Goal: Information Seeking & Learning: Learn about a topic

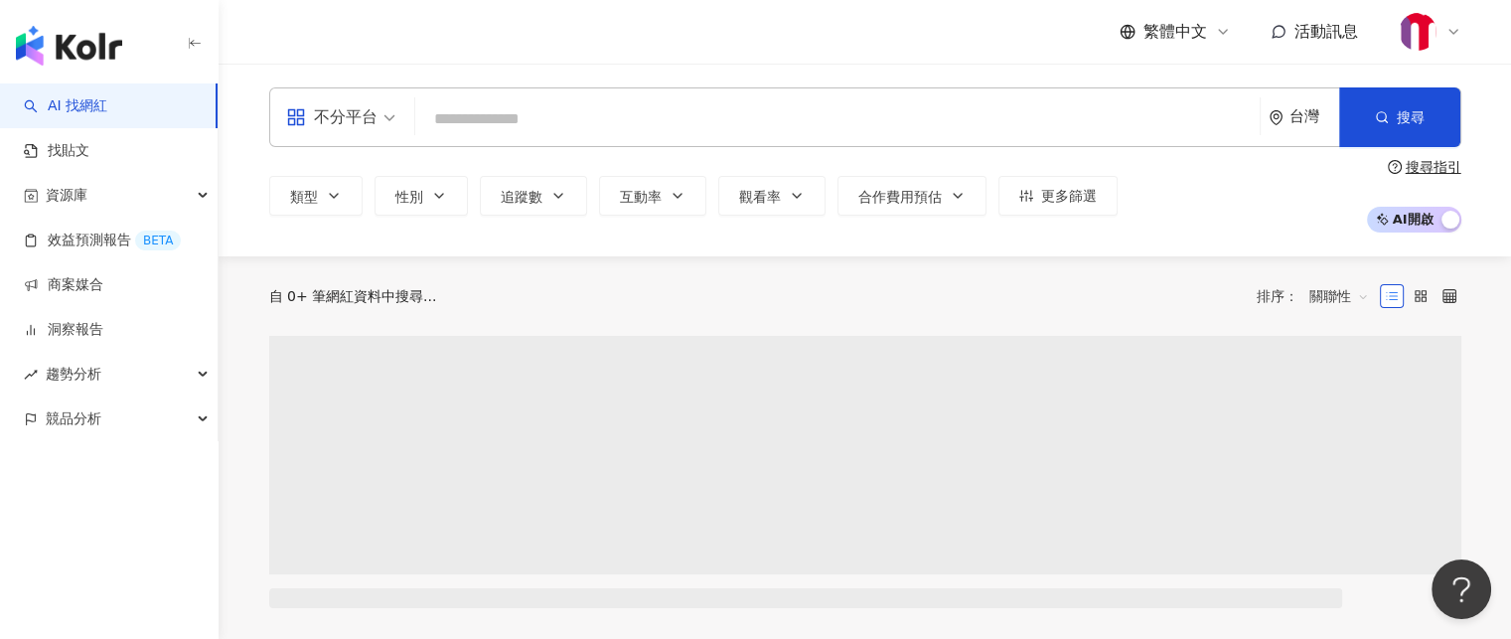
click at [866, 116] on input "search" at bounding box center [837, 119] width 828 height 38
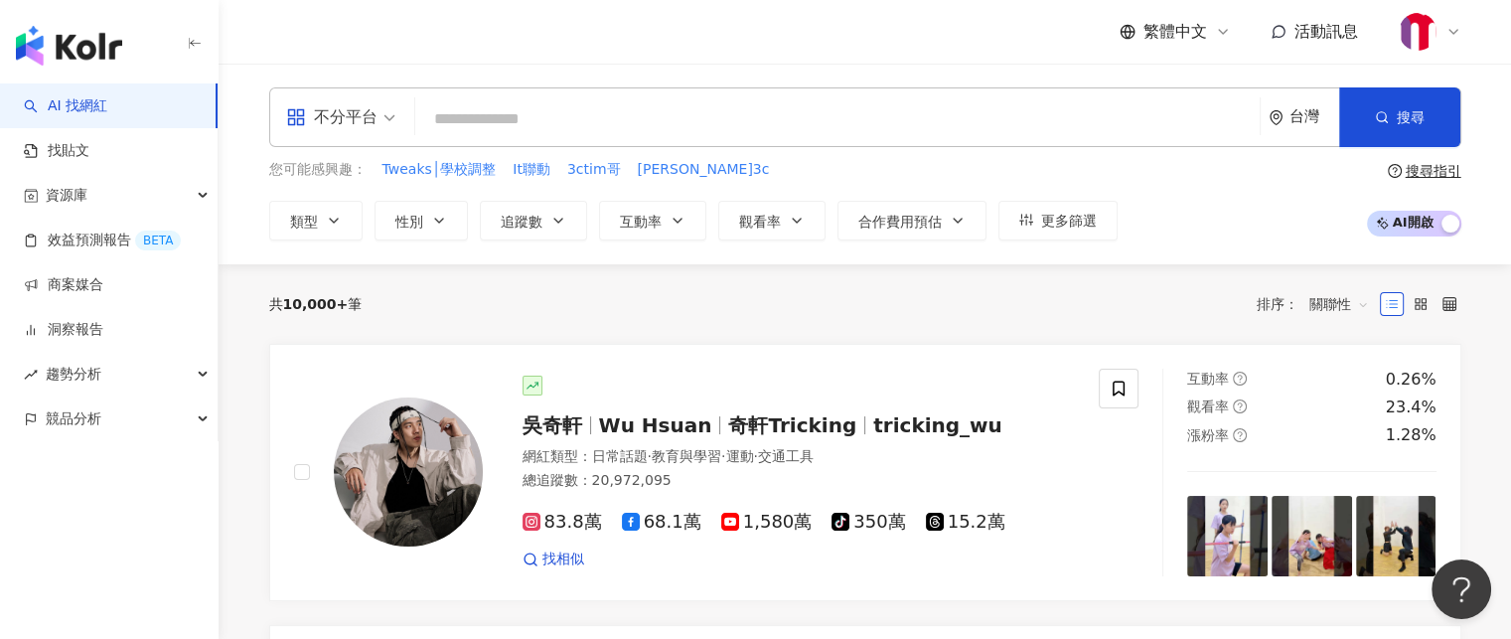
click at [663, 118] on input "search" at bounding box center [837, 119] width 828 height 38
type input "*"
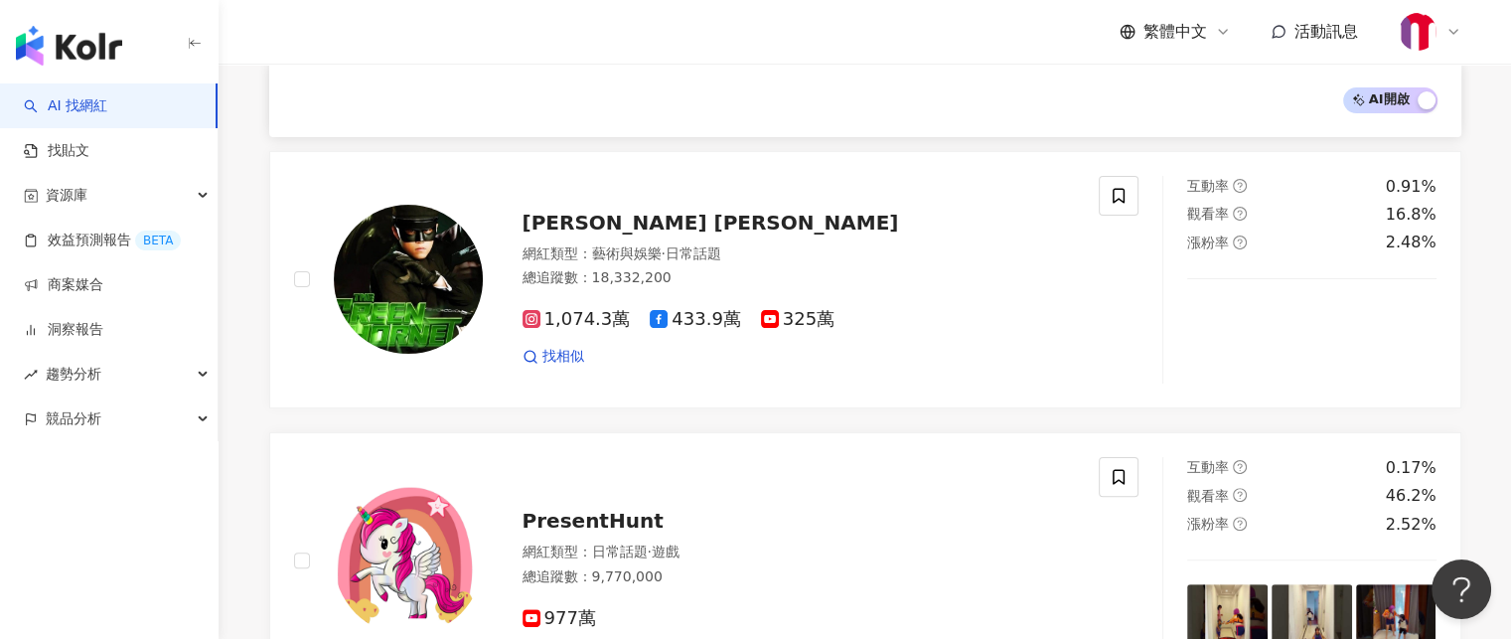
scroll to position [589, 0]
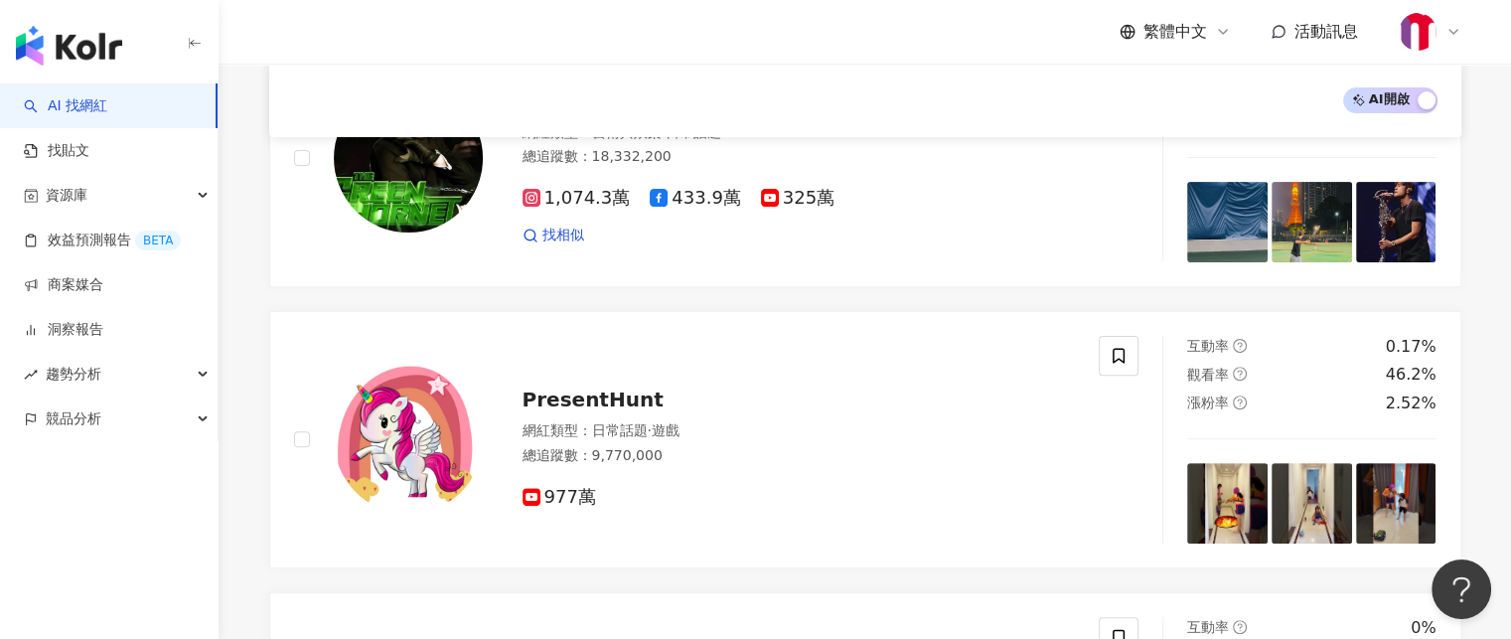
click at [941, 57] on div "繁體中文 活動訊息" at bounding box center [865, 32] width 1192 height 64
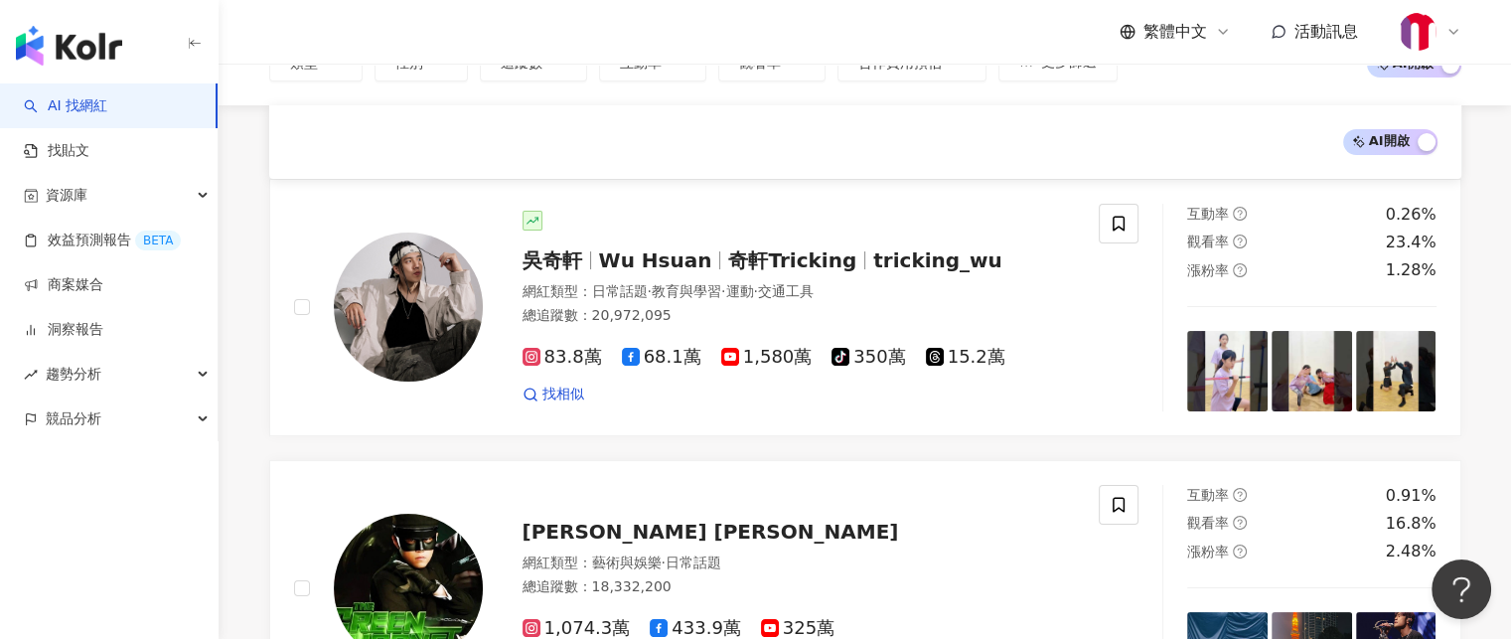
scroll to position [0, 0]
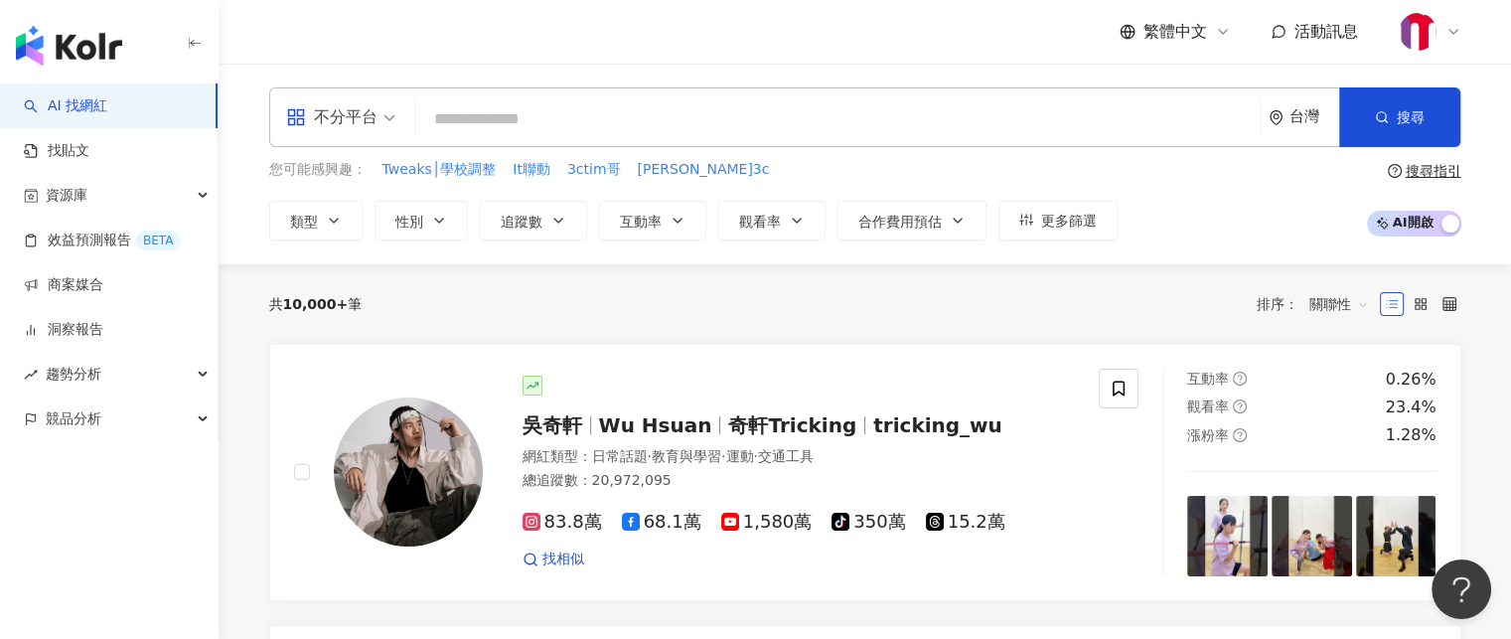
click at [651, 103] on input "search" at bounding box center [837, 119] width 828 height 38
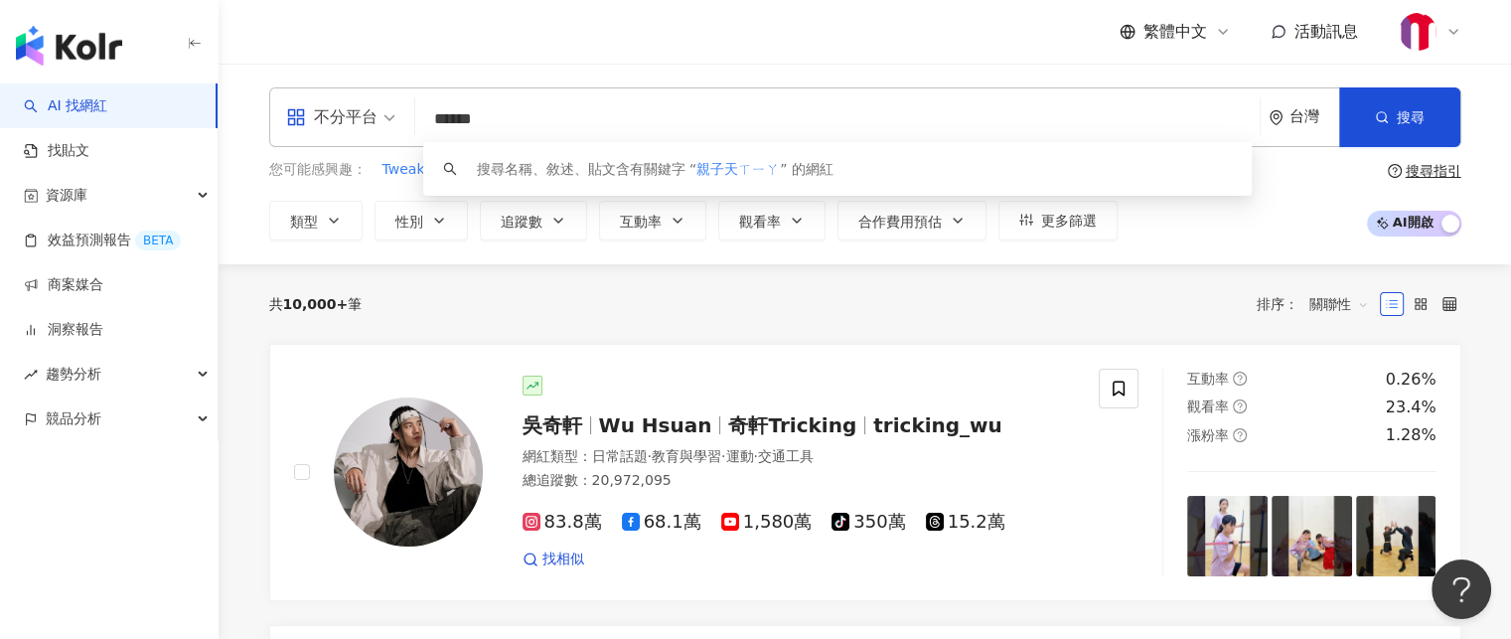
type input "****"
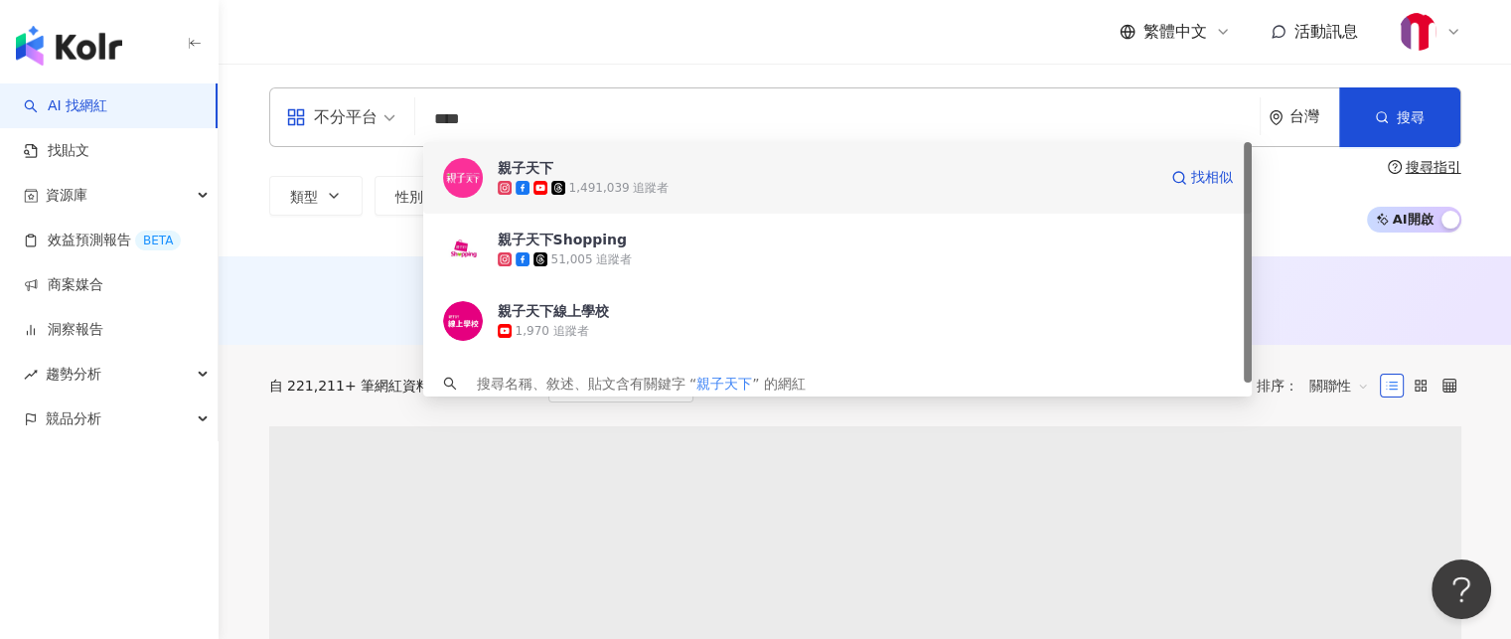
click at [680, 193] on div "1,491,039 追蹤者" at bounding box center [827, 188] width 658 height 20
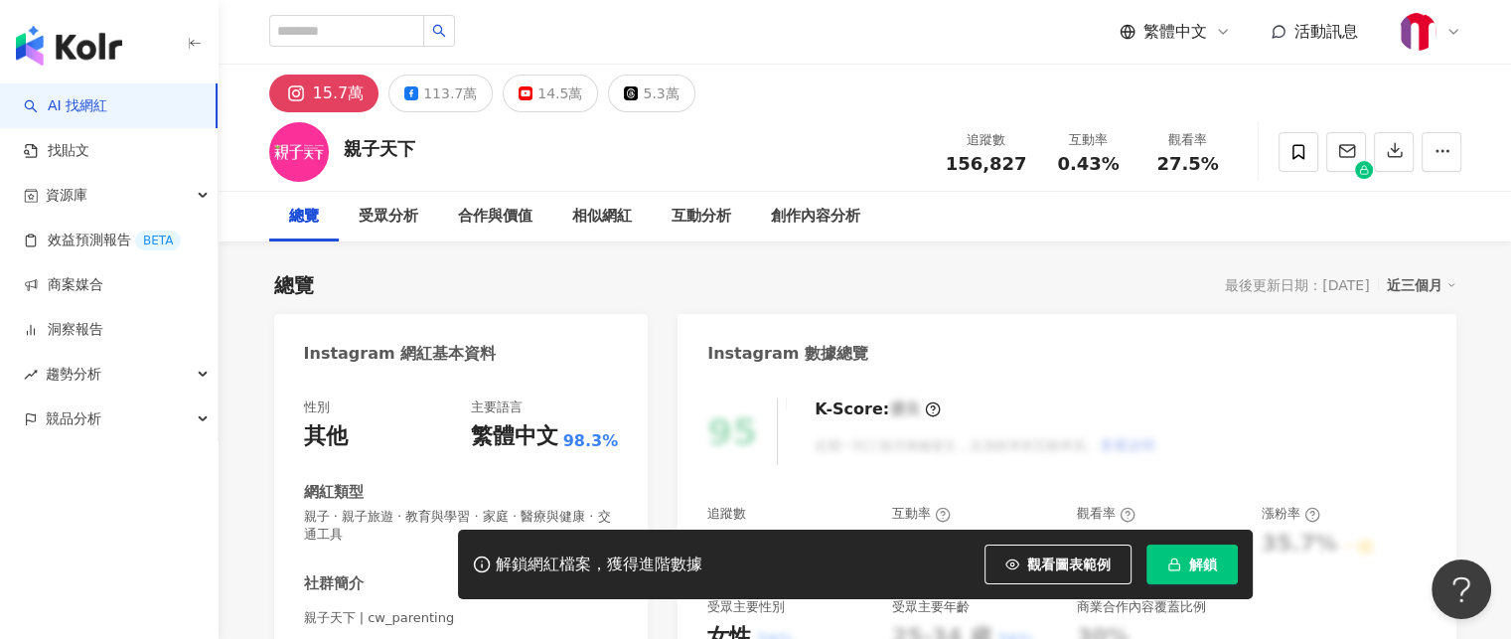
click at [910, 83] on div "15.7萬 113.7萬 14.5萬 5.3萬" at bounding box center [864, 89] width 1271 height 48
click at [453, 94] on div "113.7萬" at bounding box center [450, 93] width 54 height 28
click at [813, 210] on div "創作內容分析" at bounding box center [815, 217] width 89 height 24
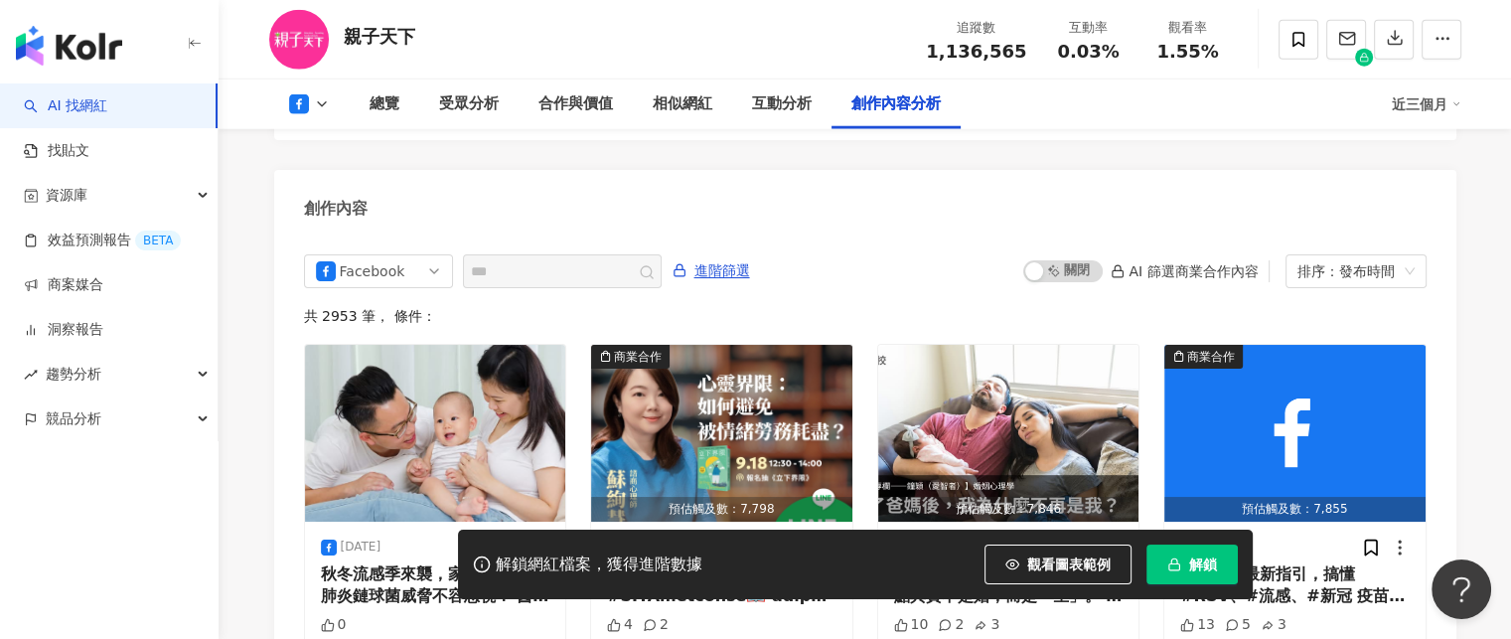
scroll to position [5594, 0]
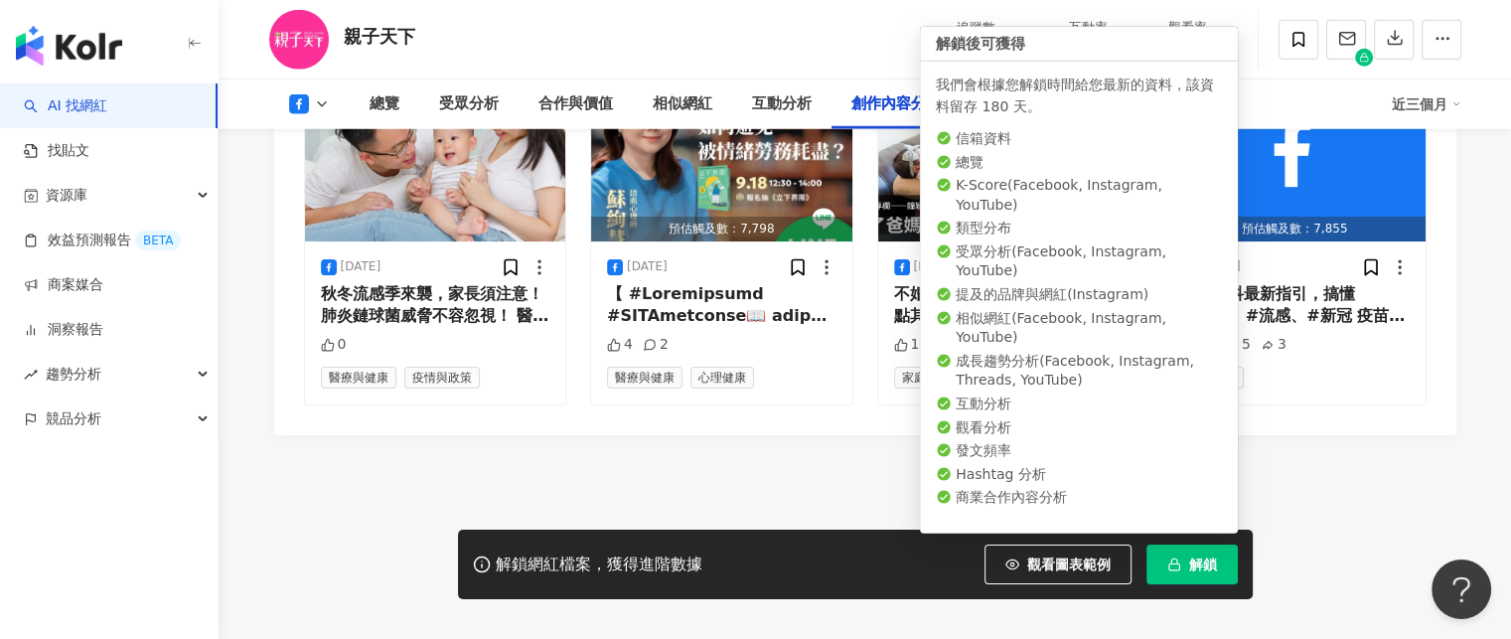
click at [1220, 553] on button "解鎖" at bounding box center [1191, 564] width 91 height 40
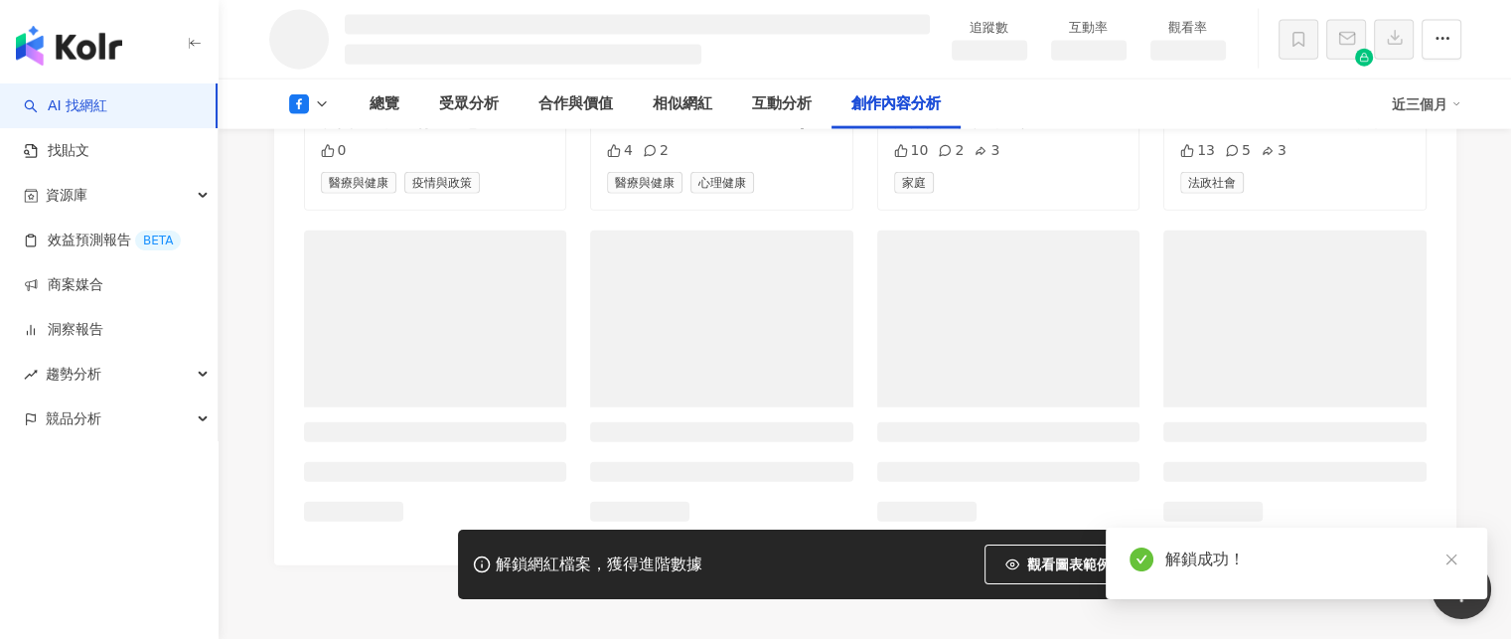
scroll to position [4822, 0]
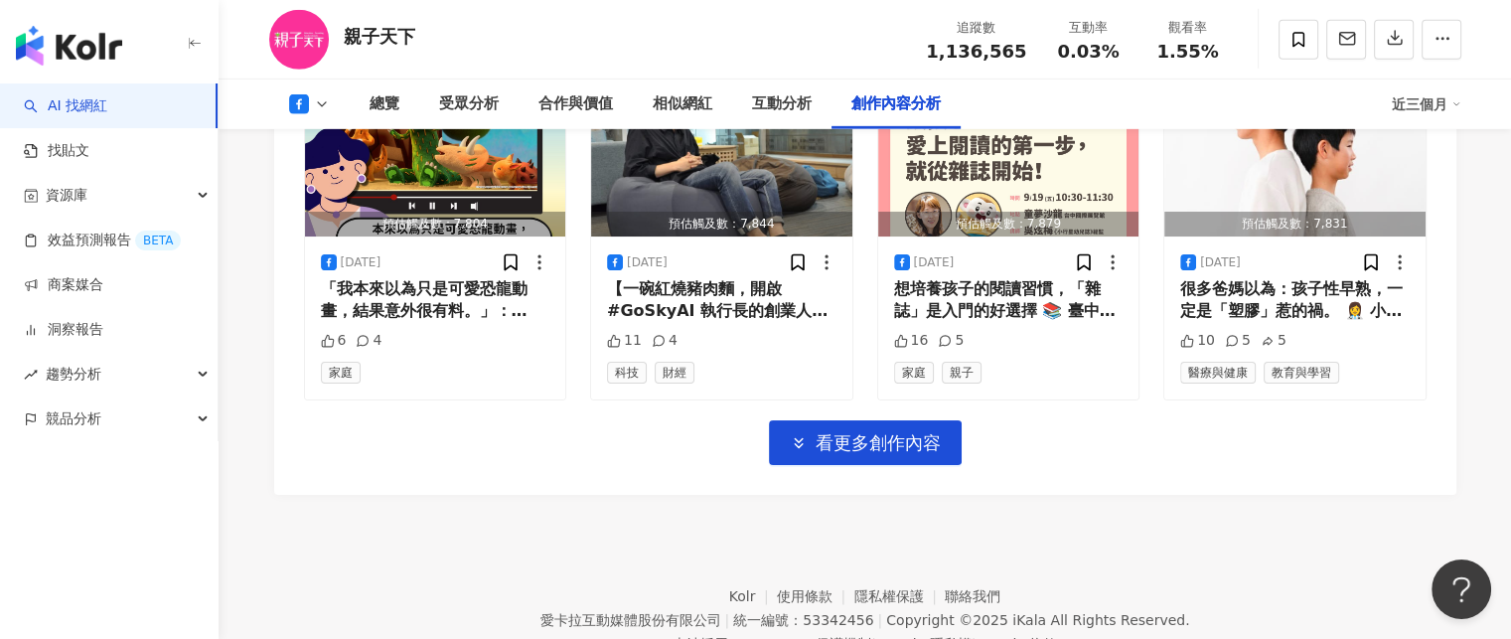
scroll to position [6356, 0]
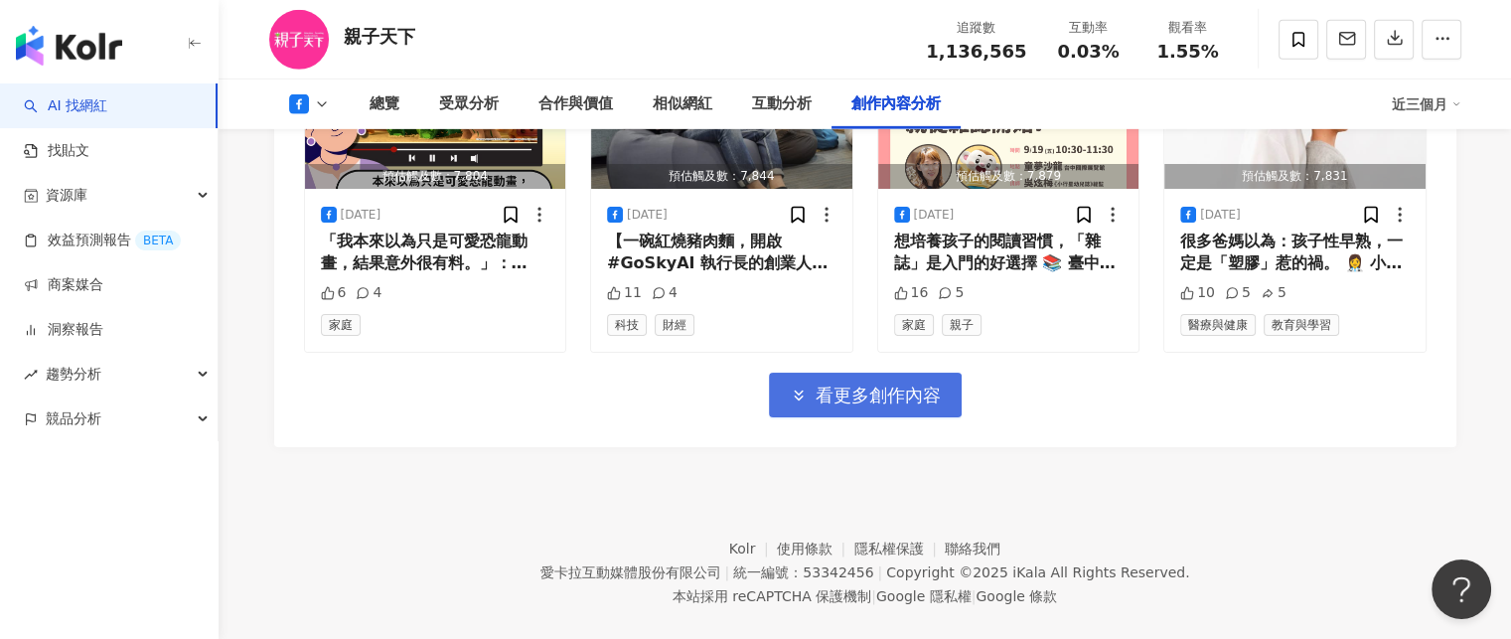
click at [917, 384] on span "看更多創作內容" at bounding box center [877, 395] width 125 height 22
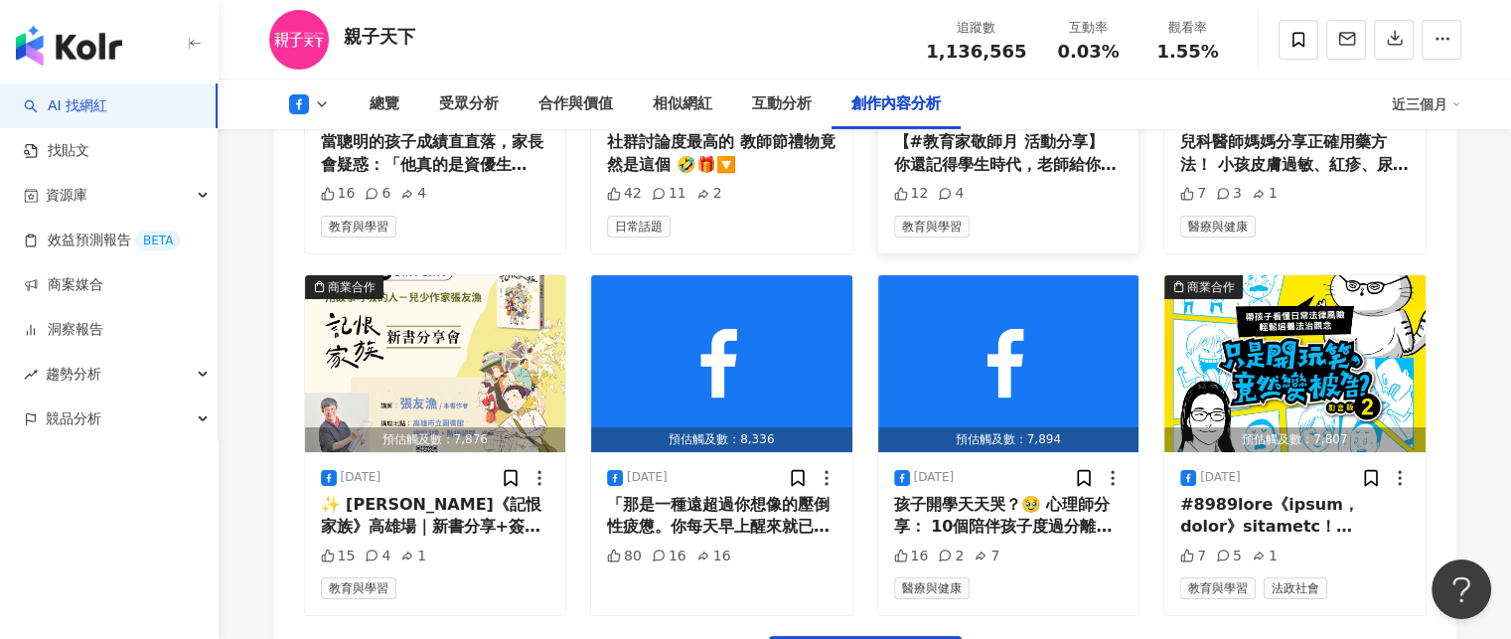
scroll to position [7448, 0]
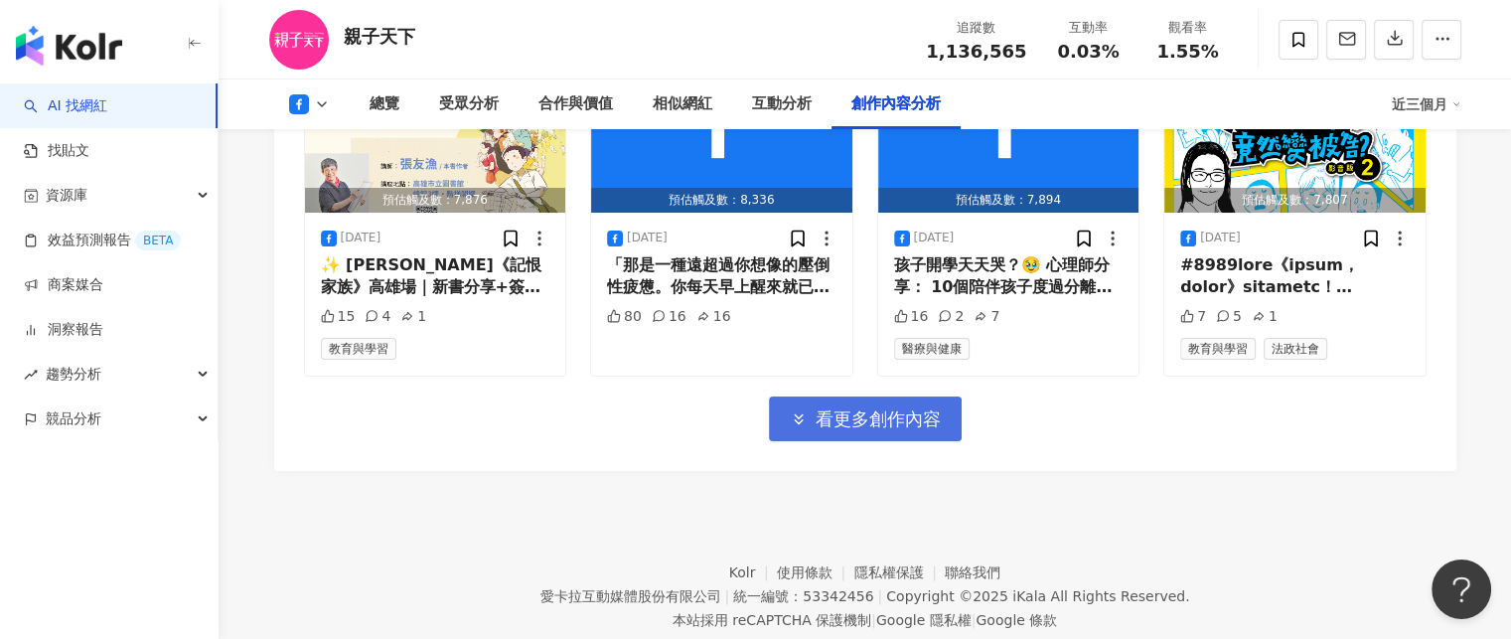
click at [908, 408] on span "看更多創作內容" at bounding box center [877, 419] width 125 height 22
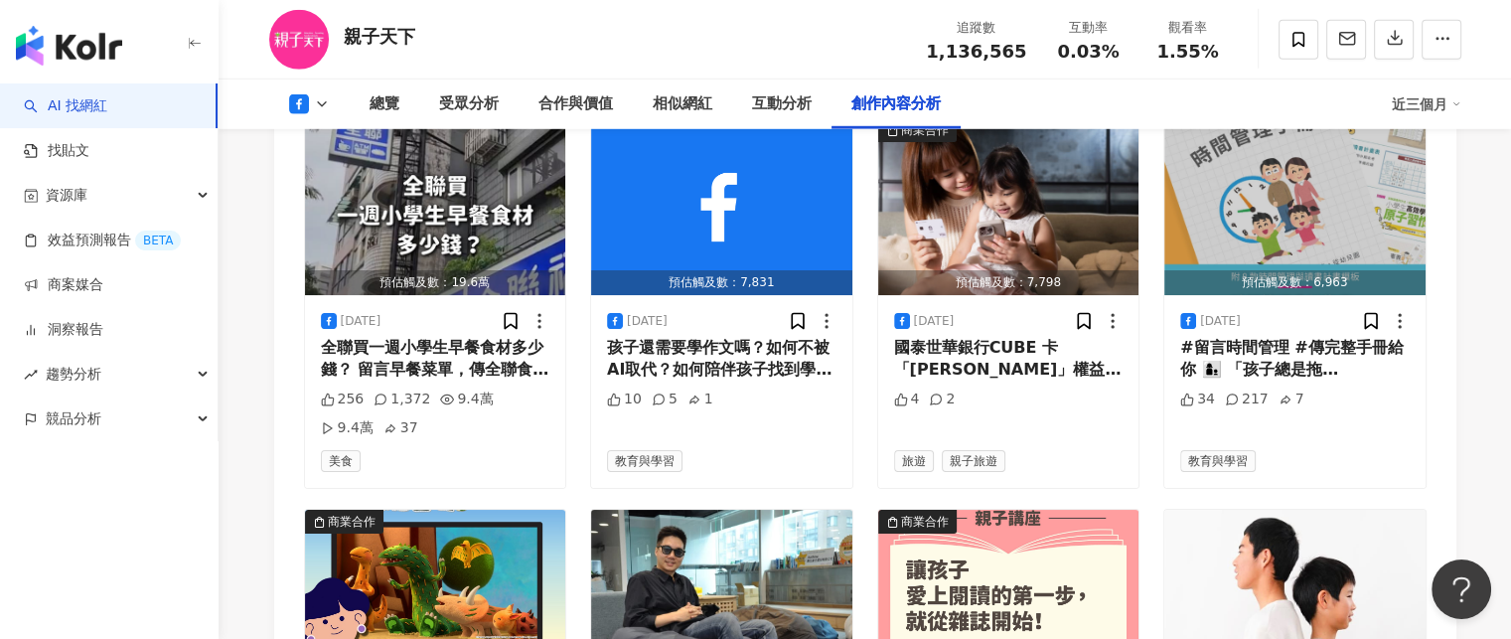
scroll to position [5163, 0]
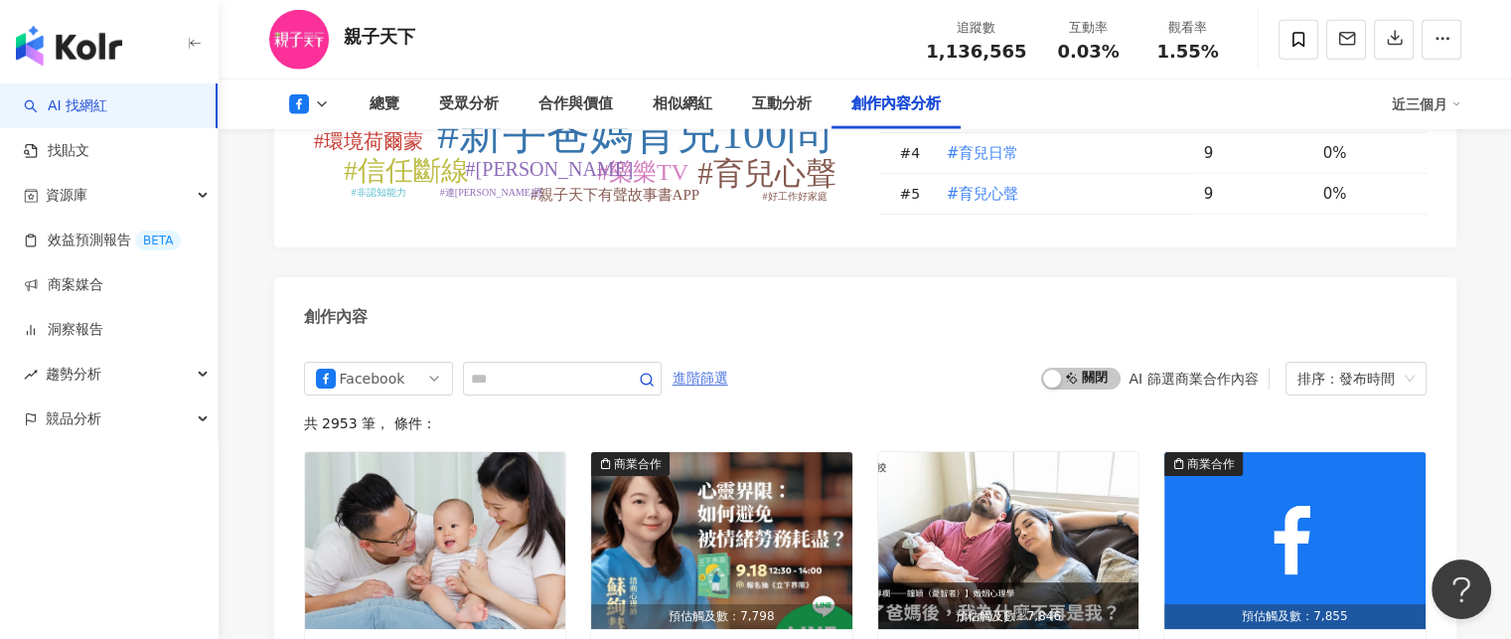
click at [728, 363] on span "進階篩選" at bounding box center [700, 379] width 56 height 32
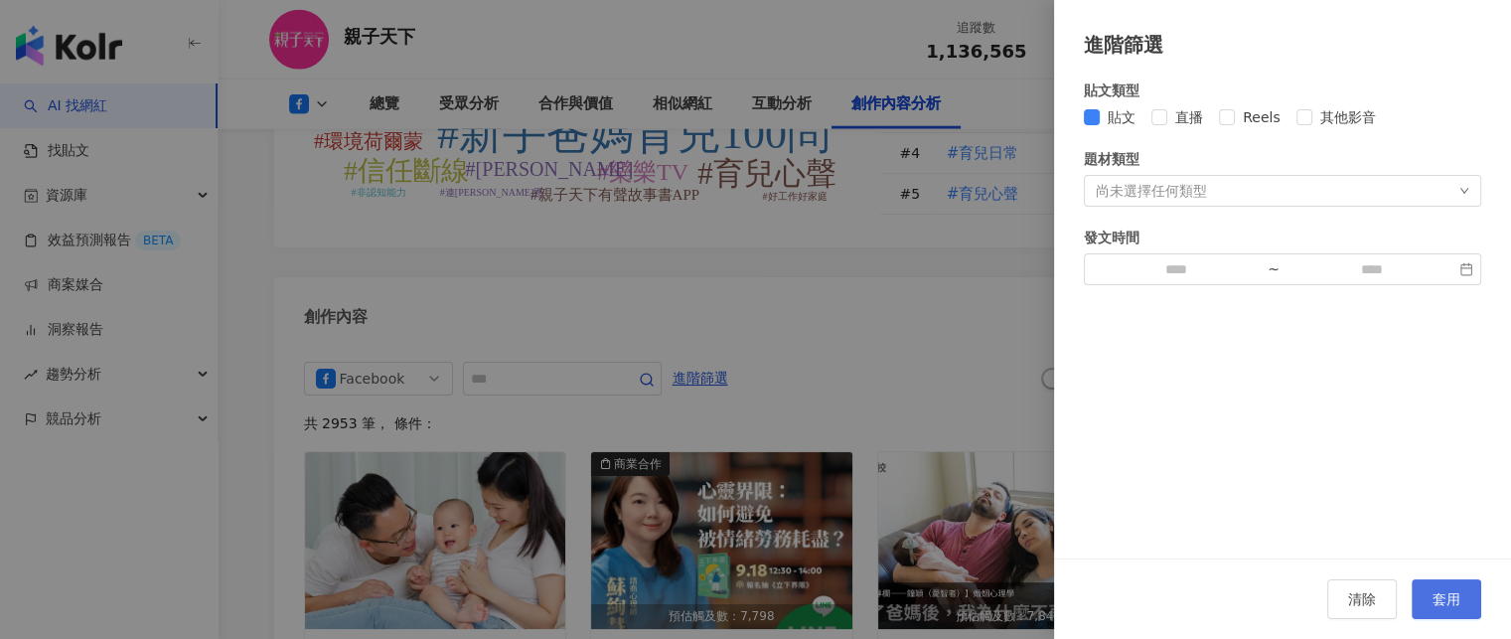
click at [1432, 599] on span "套用" at bounding box center [1446, 599] width 28 height 16
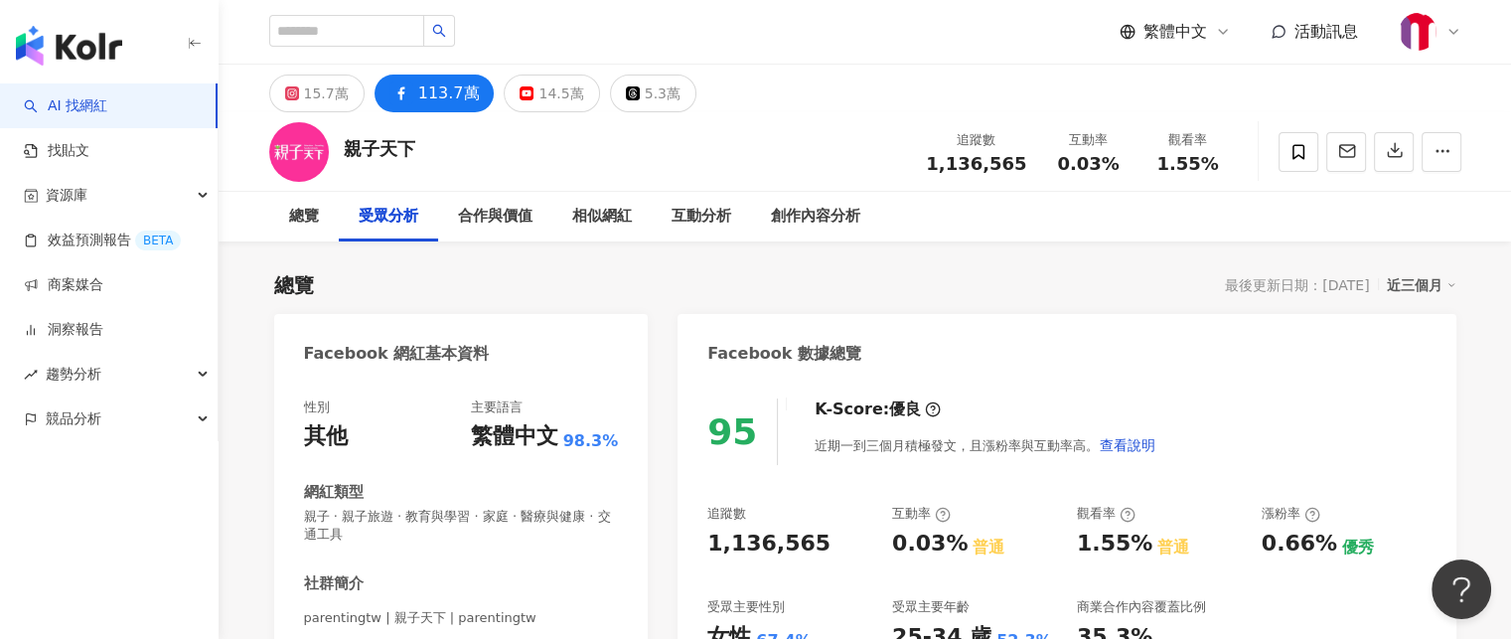
click at [1442, 174] on div at bounding box center [1369, 152] width 183 height 60
click at [1441, 156] on icon "button" at bounding box center [1442, 151] width 18 height 18
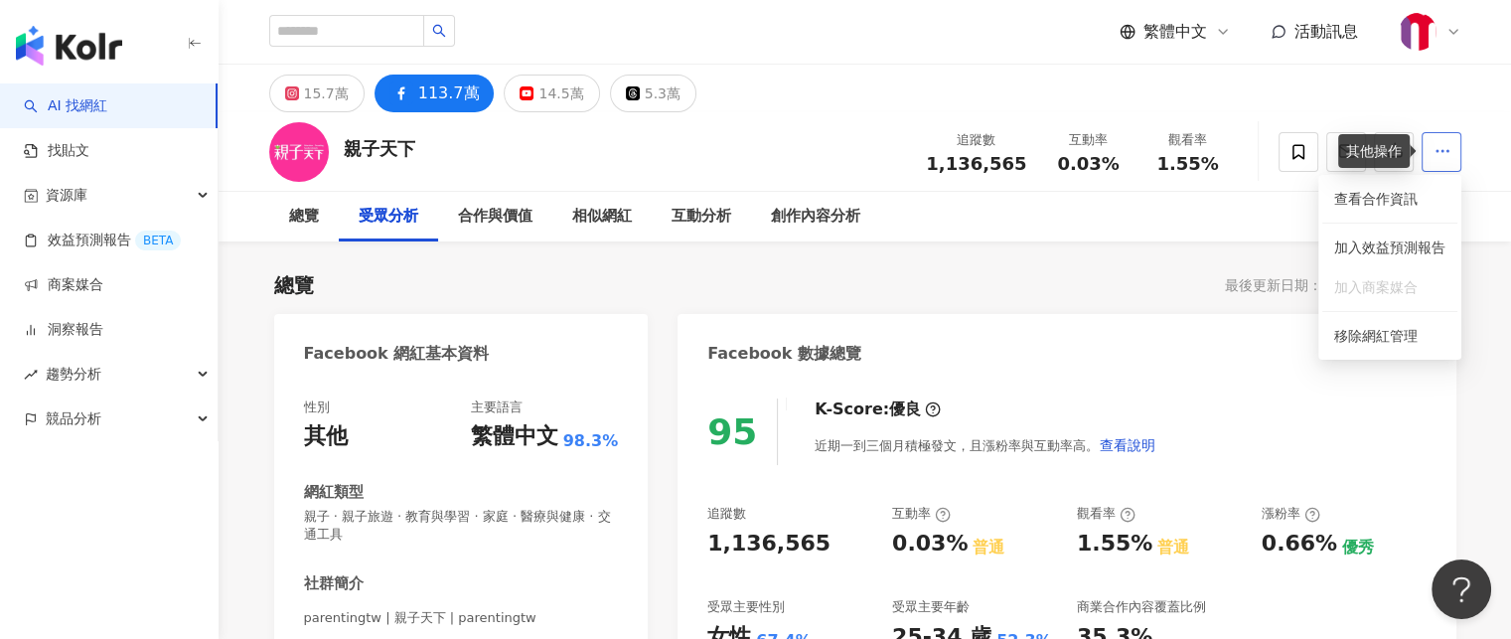
click at [1441, 156] on icon "button" at bounding box center [1442, 151] width 18 height 18
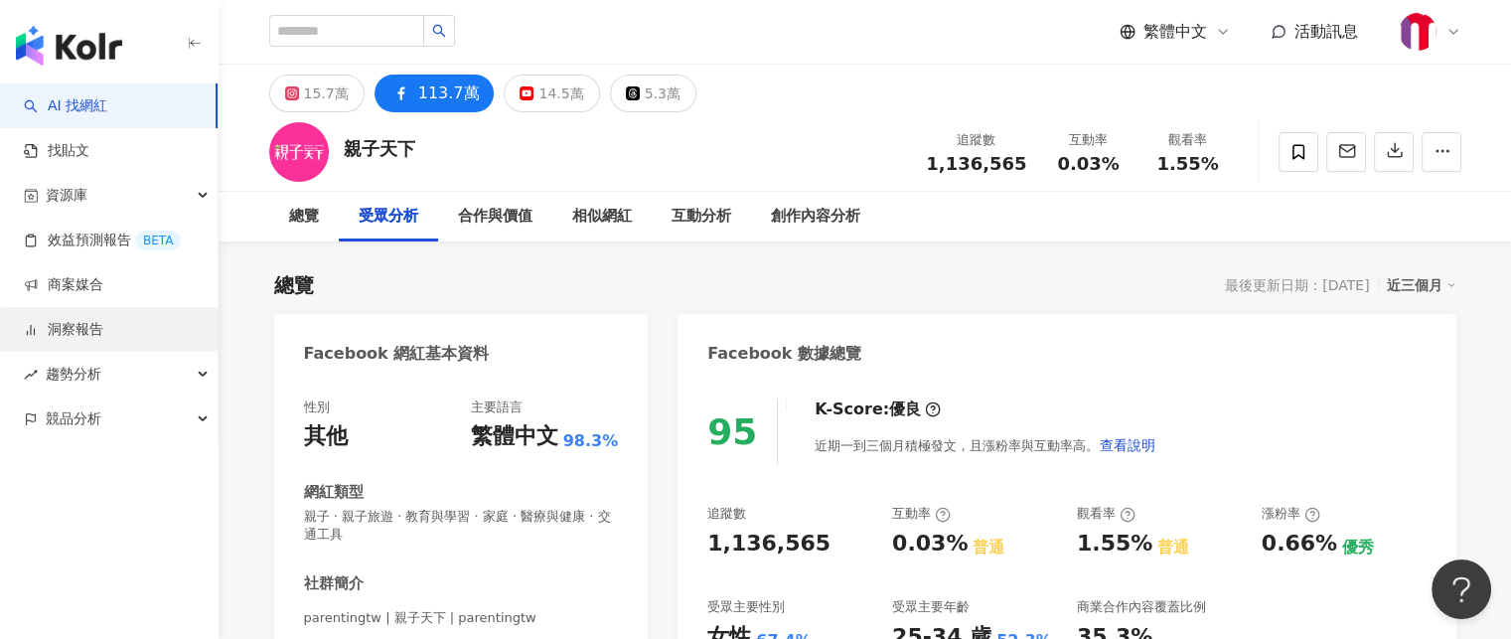
click at [103, 338] on link "洞察報告" at bounding box center [63, 330] width 79 height 20
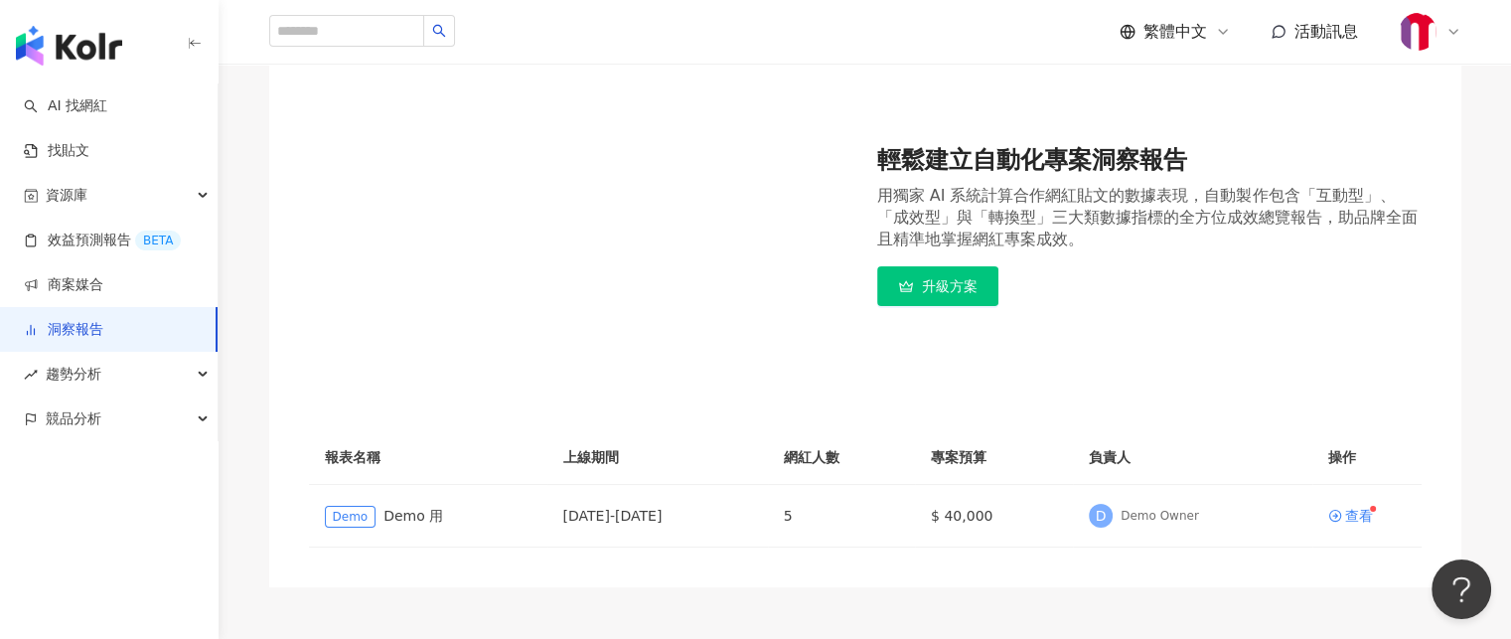
scroll to position [389, 0]
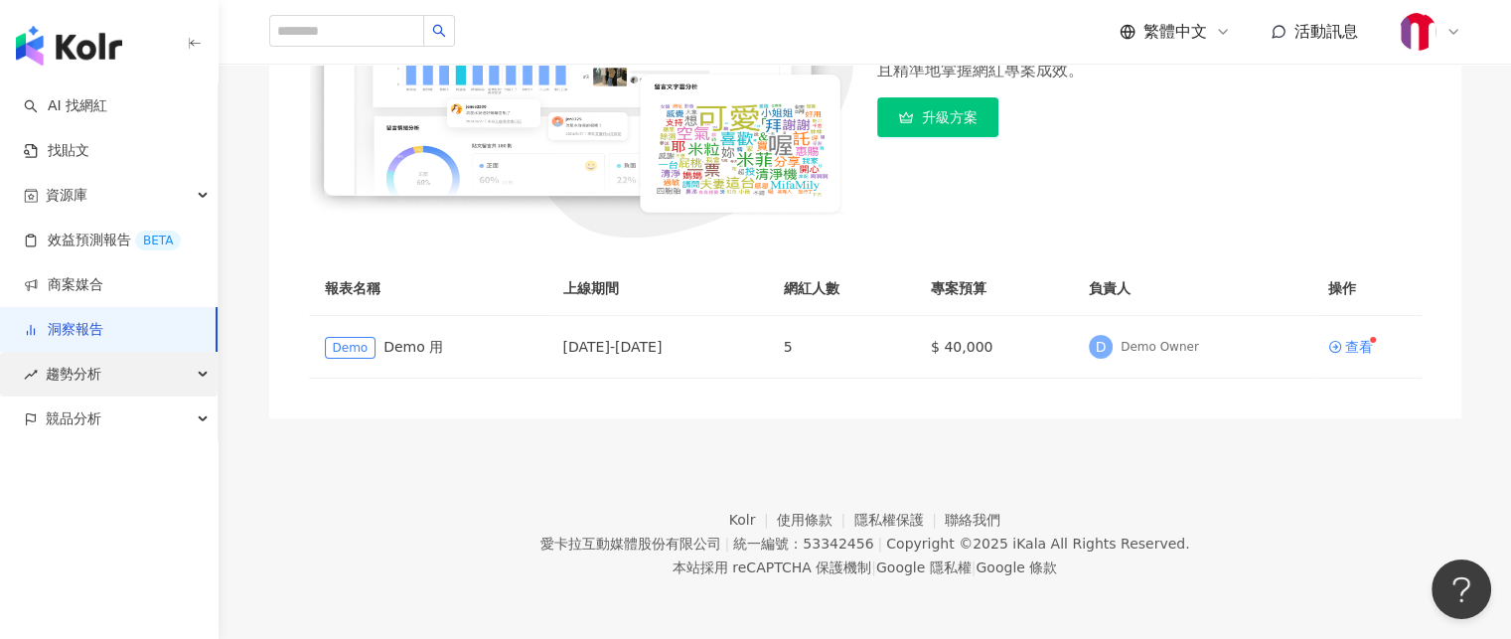
click at [141, 389] on div "趨勢分析" at bounding box center [109, 374] width 218 height 45
